Goal: Information Seeking & Learning: Check status

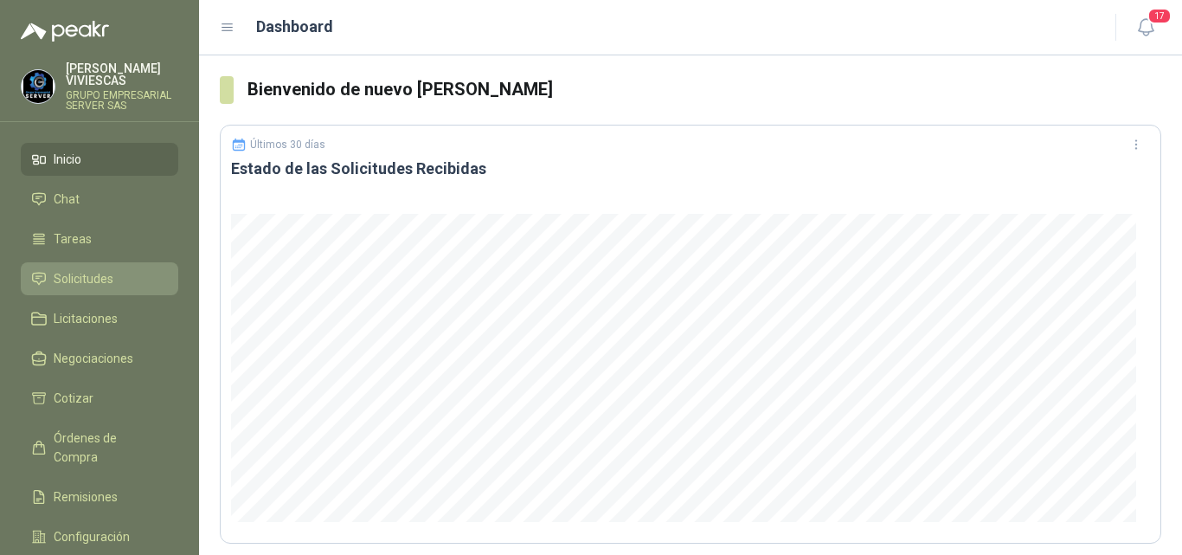
click at [89, 278] on span "Solicitudes" at bounding box center [84, 278] width 60 height 19
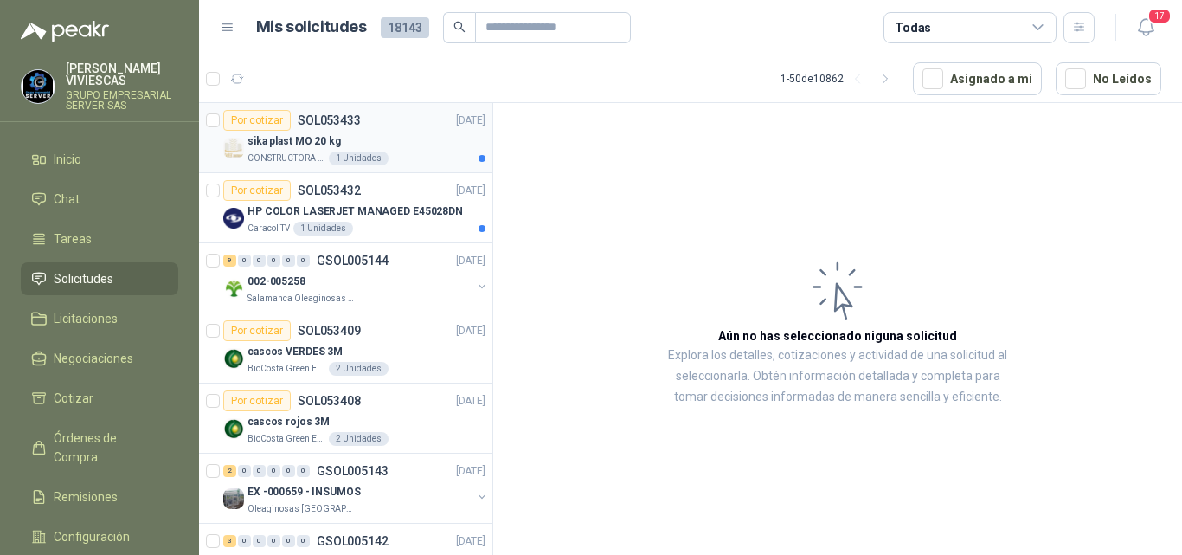
click at [283, 134] on p "sika plast MO 20 kg" at bounding box center [293, 141] width 93 height 16
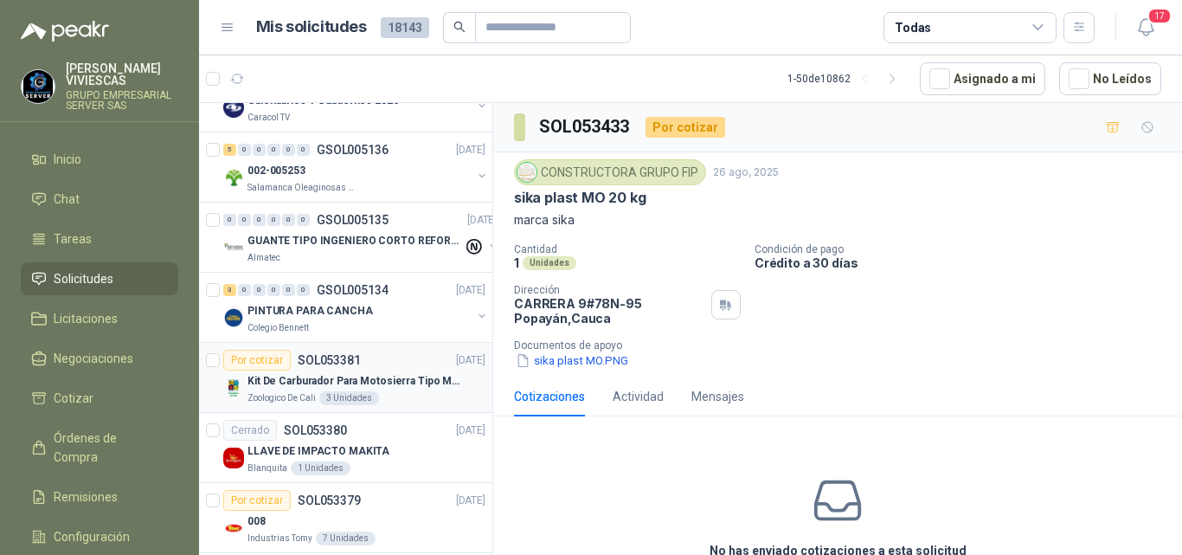
scroll to position [1038, 0]
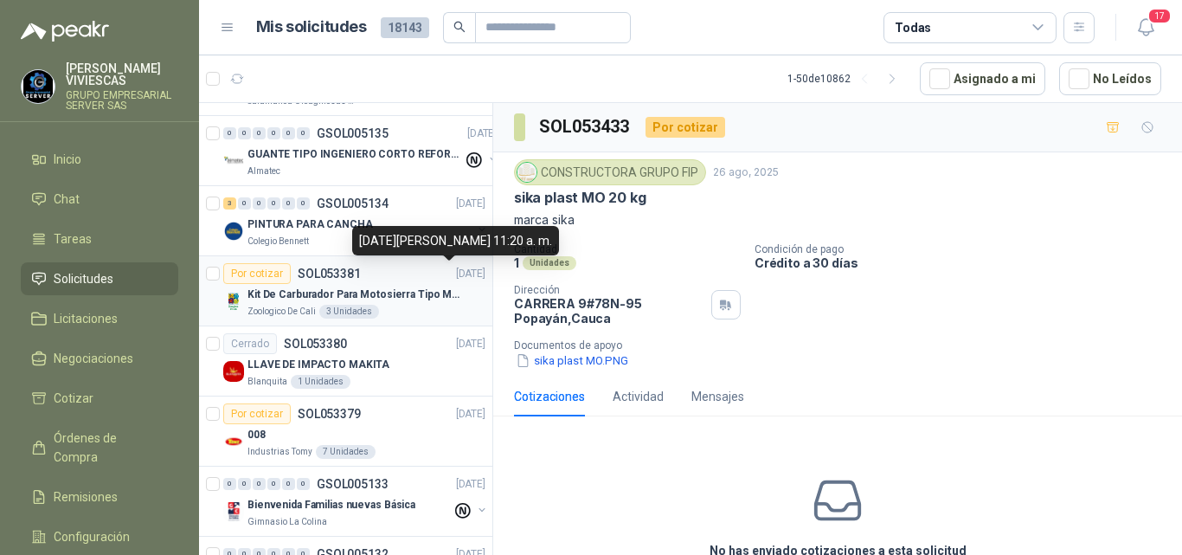
click at [337, 293] on p "Kit De Carburador Para Motosierra Tipo M250 - Zama" at bounding box center [354, 294] width 215 height 16
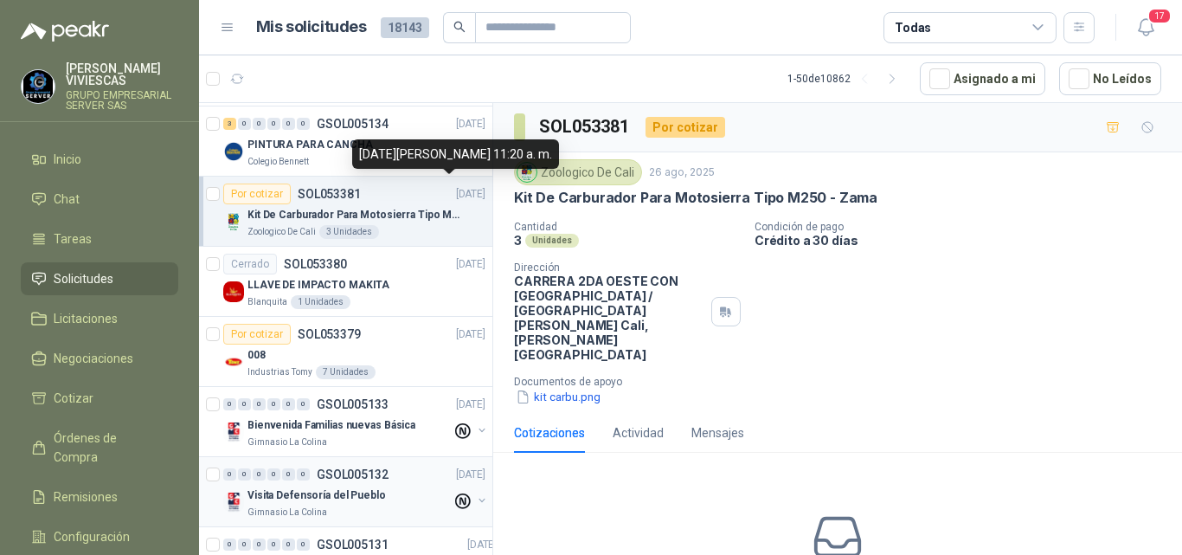
scroll to position [1125, 0]
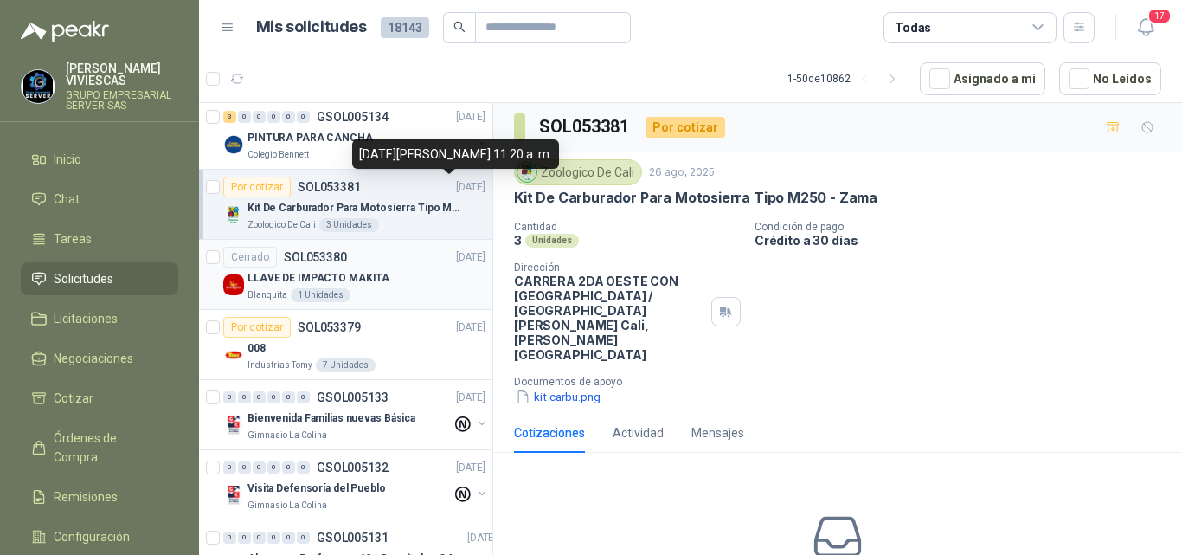
click at [321, 276] on p "LLAVE DE IMPACTO MAKITA" at bounding box center [318, 278] width 142 height 16
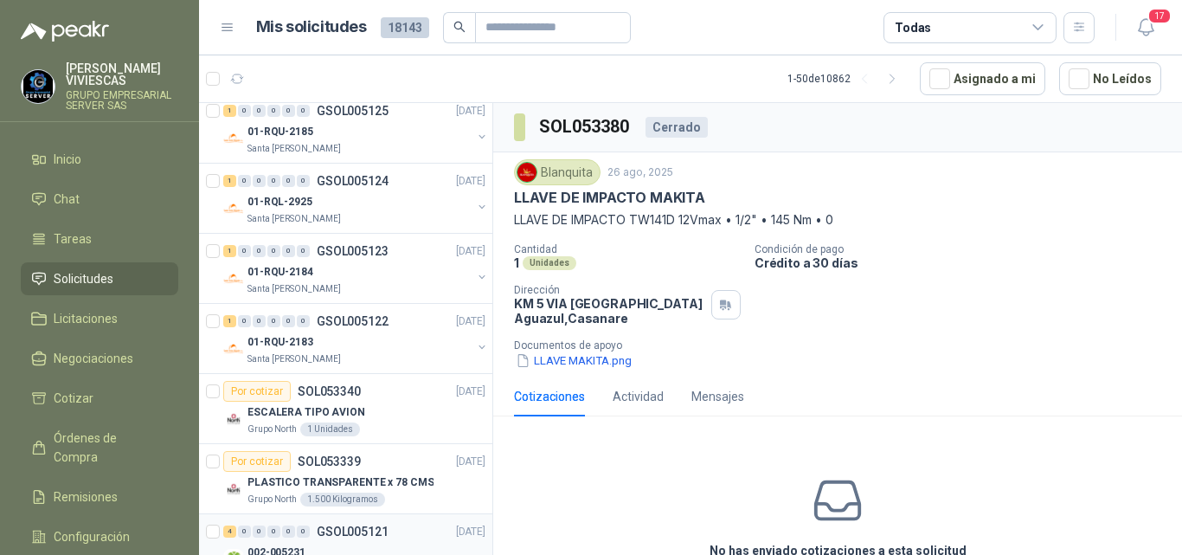
scroll to position [2163, 0]
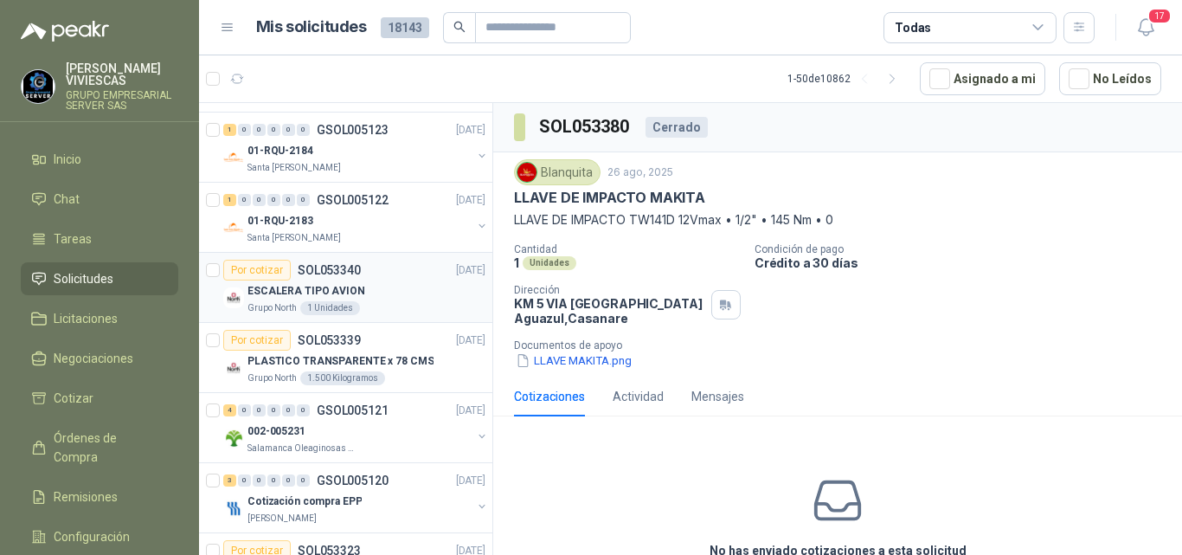
click at [307, 287] on p "ESCALERA TIPO AVION" at bounding box center [306, 291] width 118 height 16
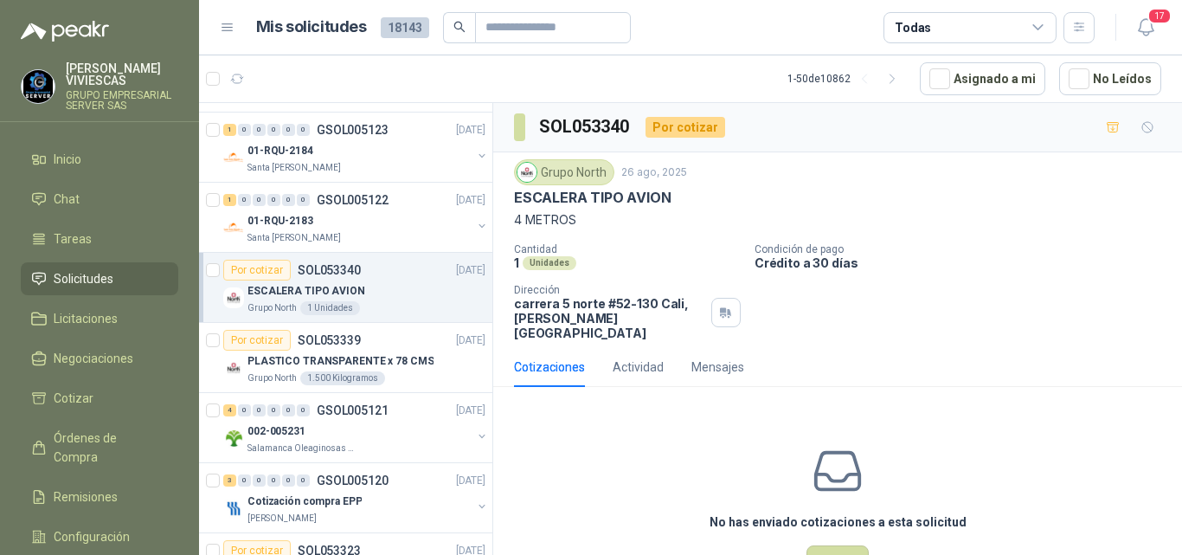
click at [559, 357] on div "Cotizaciones" at bounding box center [549, 366] width 71 height 19
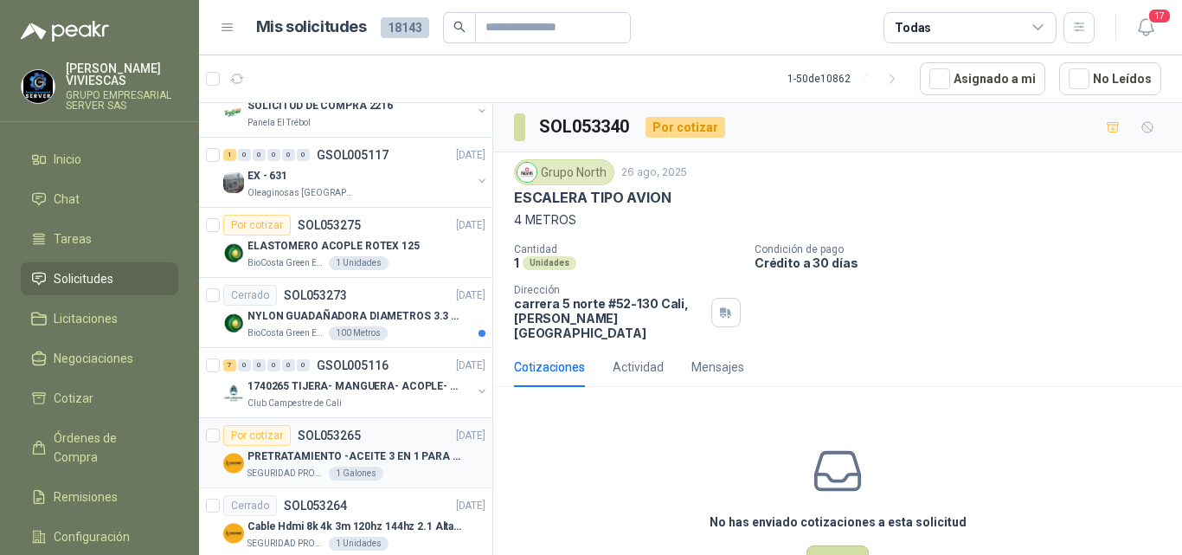
scroll to position [2855, 0]
